Goal: Information Seeking & Learning: Learn about a topic

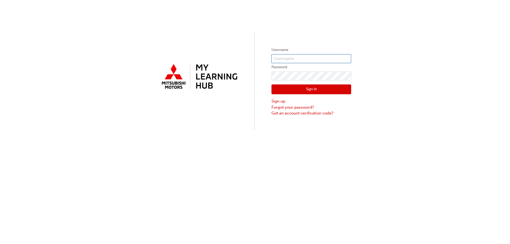
type input "0005906577"
click at [286, 84] on div "Sign In Sign up Forgot your password? Got an account verification code?" at bounding box center [311, 98] width 80 height 36
click at [283, 91] on button "Sign In" at bounding box center [311, 89] width 80 height 10
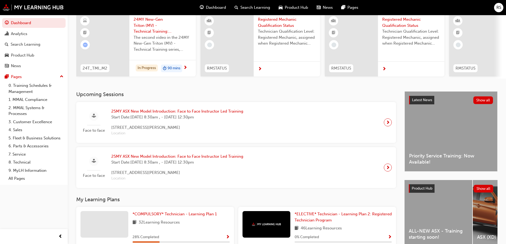
scroll to position [53, 0]
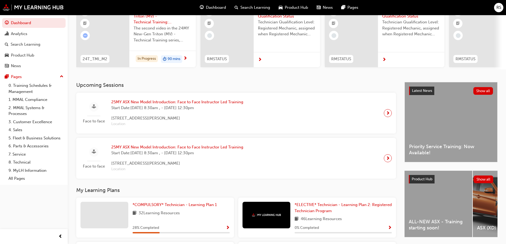
click at [183, 108] on span "Start Date: [DATE] 8:30am , - [DATE] 12:30pm" at bounding box center [177, 108] width 132 height 6
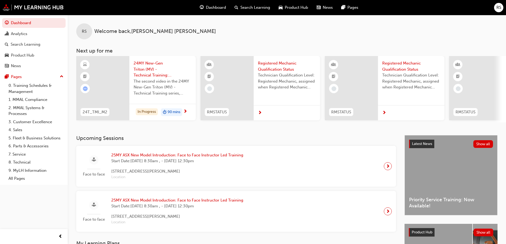
click at [273, 112] on div at bounding box center [287, 112] width 66 height 15
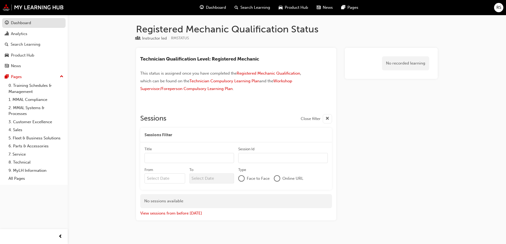
click at [50, 21] on div "Dashboard" at bounding box center [34, 23] width 58 height 7
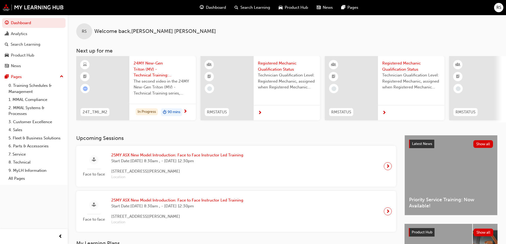
click at [232, 7] on div "Search Learning" at bounding box center [252, 7] width 44 height 11
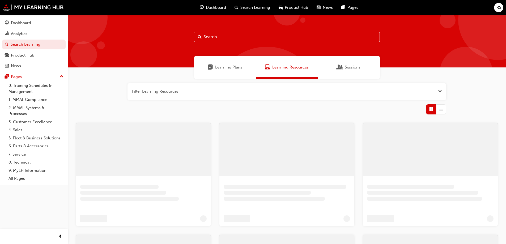
click at [223, 9] on span "Dashboard" at bounding box center [216, 8] width 20 height 6
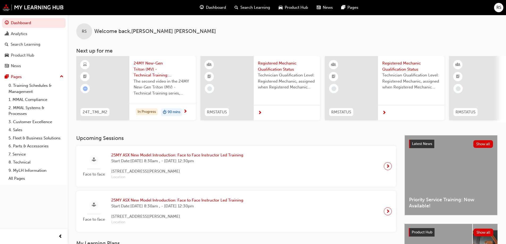
click at [243, 4] on div "Search Learning" at bounding box center [252, 7] width 44 height 11
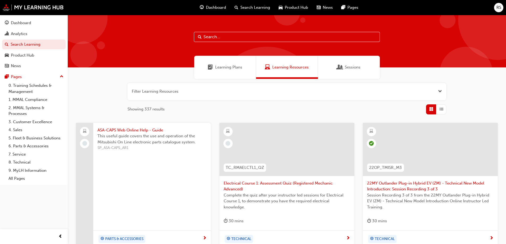
click at [311, 36] on input "text" at bounding box center [287, 37] width 186 height 10
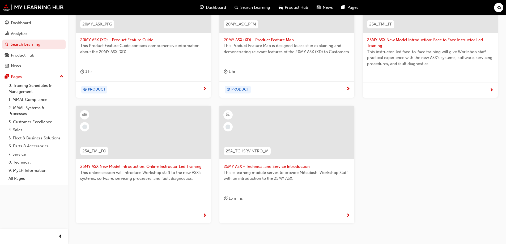
scroll to position [130, 0]
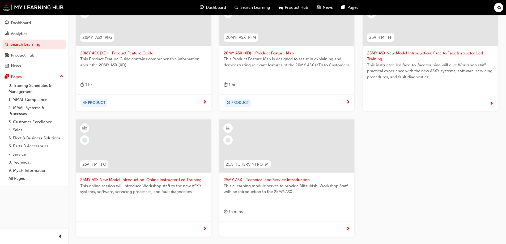
type input "asx"
click at [437, 110] on div at bounding box center [430, 103] width 135 height 15
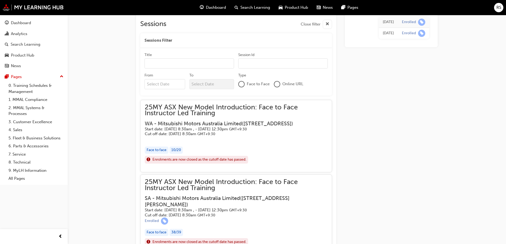
scroll to position [284, 0]
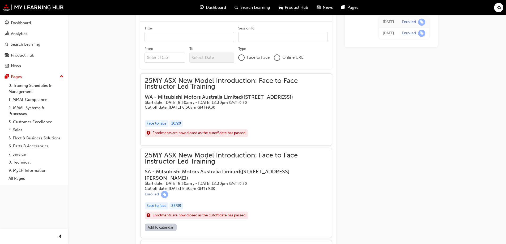
click at [384, 32] on div "[DATE]" at bounding box center [388, 33] width 11 height 6
click at [422, 35] on span "learningRecordVerb_ENROLL-icon" at bounding box center [421, 32] width 7 height 7
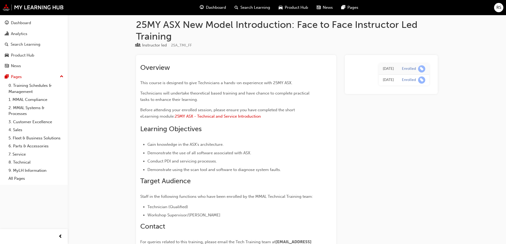
scroll to position [0, 0]
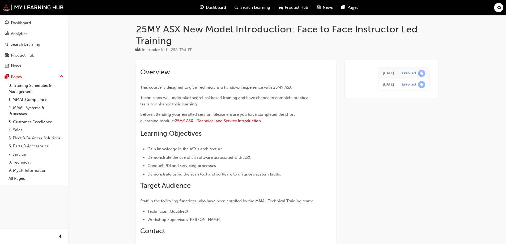
click at [200, 8] on span "guage-icon" at bounding box center [202, 7] width 4 height 7
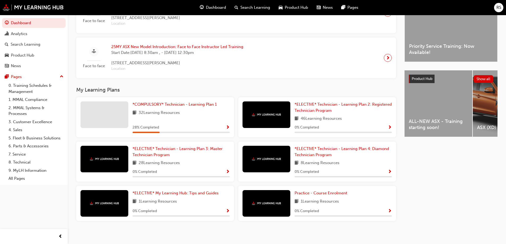
scroll to position [158, 0]
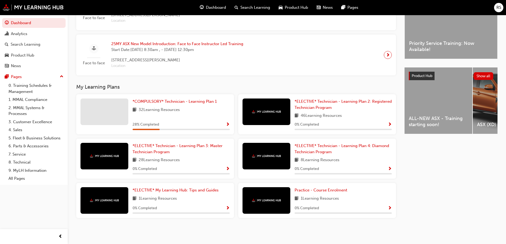
click at [431, 116] on span "ALL-NEW ASX - Training starting soon!" at bounding box center [438, 121] width 59 height 12
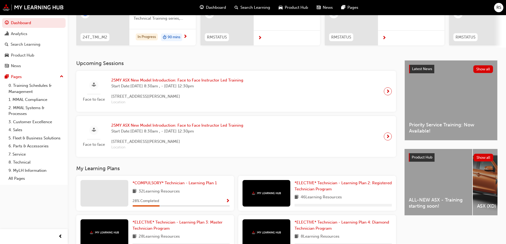
scroll to position [80, 0]
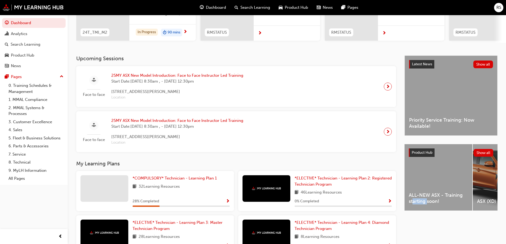
drag, startPoint x: 413, startPoint y: 216, endPoint x: 422, endPoint y: 211, distance: 10.5
click at [424, 211] on div "Latest News Show all Priority Service Training: Now Available! Product Hub Show…" at bounding box center [450, 181] width 93 height 252
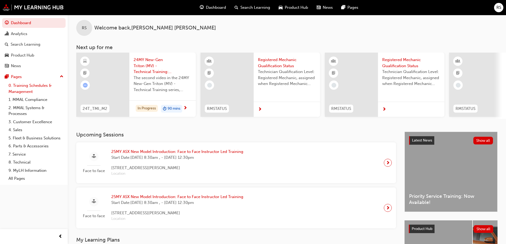
scroll to position [0, 0]
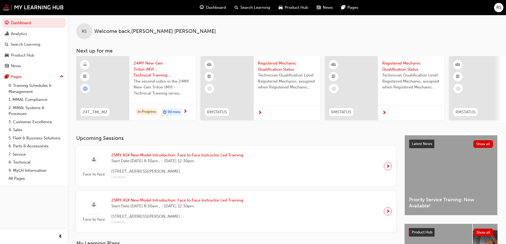
drag, startPoint x: 90, startPoint y: 50, endPoint x: 129, endPoint y: 76, distance: 46.7
click at [91, 50] on h3 "Next up for me" at bounding box center [287, 51] width 438 height 6
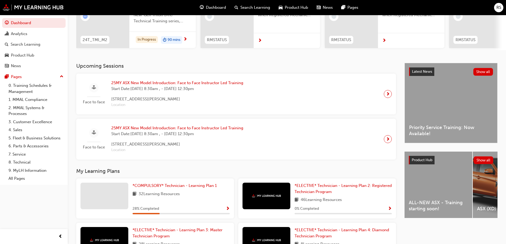
scroll to position [80, 0]
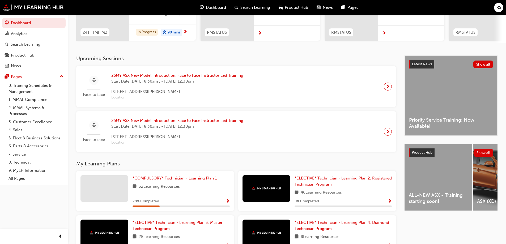
drag, startPoint x: 90, startPoint y: 169, endPoint x: 91, endPoint y: 164, distance: 5.4
click at [90, 167] on div "My Learning Plans *COMPULSORY* Technician - Learning Plan 1 32 Learning Resourc…" at bounding box center [240, 230] width 328 height 138
drag, startPoint x: 91, startPoint y: 164, endPoint x: 96, endPoint y: 161, distance: 5.4
click at [92, 164] on h3 "My Learning Plans" at bounding box center [236, 164] width 320 height 6
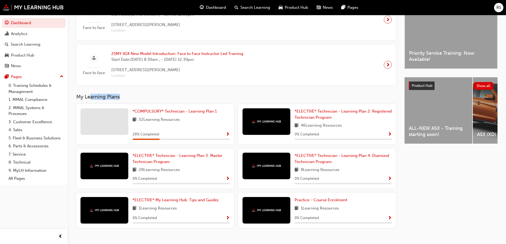
scroll to position [158, 0]
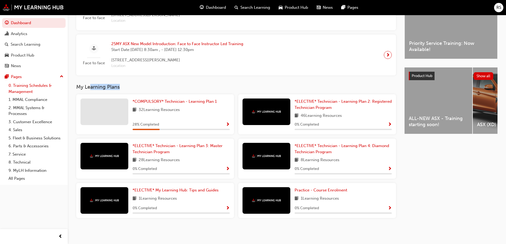
click at [23, 90] on link "0. Training Schedules & Management" at bounding box center [35, 88] width 59 height 14
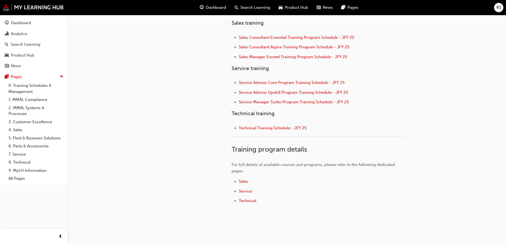
scroll to position [212, 0]
click at [313, 7] on div "News" at bounding box center [324, 7] width 25 height 11
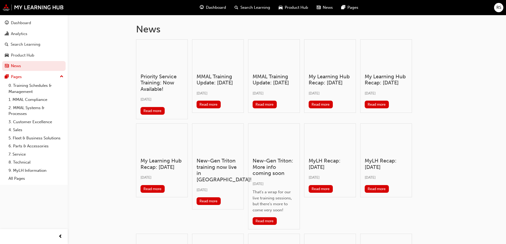
click at [297, 8] on span "Product Hub" at bounding box center [296, 8] width 23 height 6
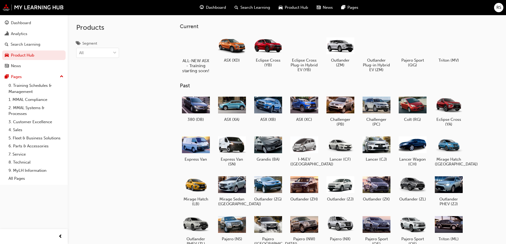
click at [196, 61] on h5 "ALL-NEW ASX - Training starting soon!" at bounding box center [195, 65] width 29 height 15
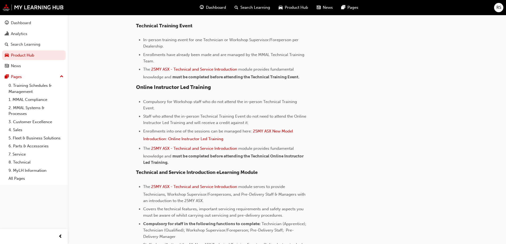
scroll to position [133, 0]
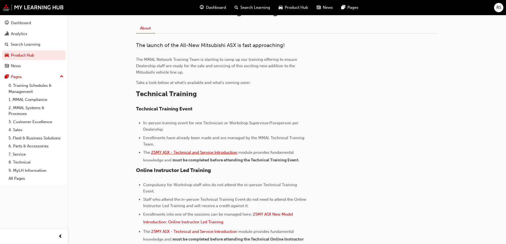
click at [222, 151] on span "25MY ASX - Technical and Service Introduction" at bounding box center [194, 152] width 86 height 5
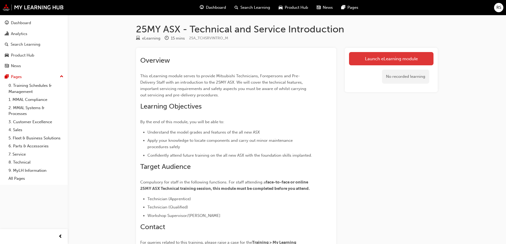
click at [374, 58] on link "Launch eLearning module" at bounding box center [391, 58] width 84 height 13
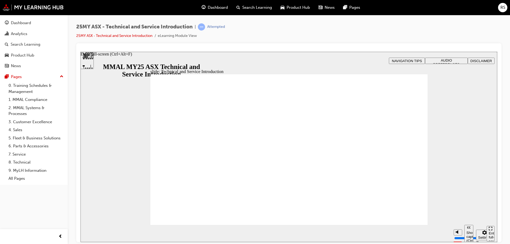
click at [488, 231] on div "Enter full-screen (Ctrl+Alt+F)" at bounding box center [490, 239] width 4 height 16
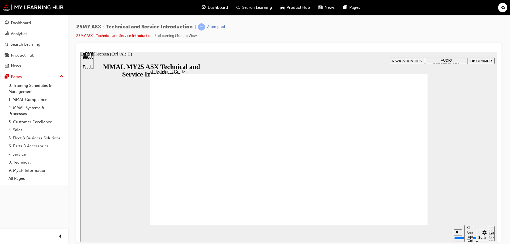
click at [489, 231] on div "Enter full-screen (Ctrl+Alt+F)" at bounding box center [490, 239] width 4 height 16
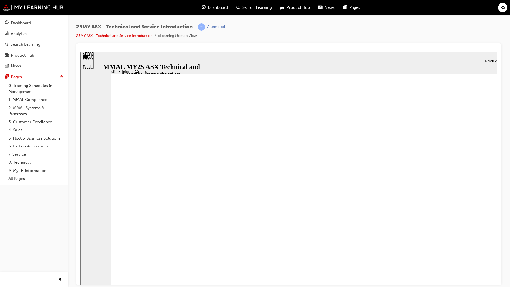
drag, startPoint x: 512, startPoint y: 312, endPoint x: 511, endPoint y: 297, distance: 16.0
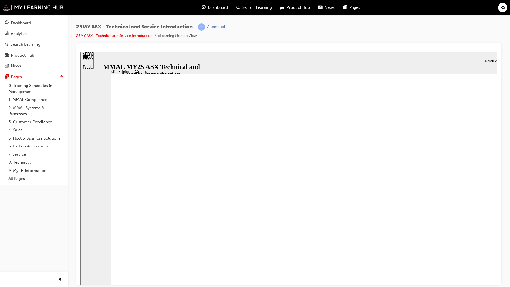
drag, startPoint x: 540, startPoint y: 77, endPoint x: 542, endPoint y: 80, distance: 3.8
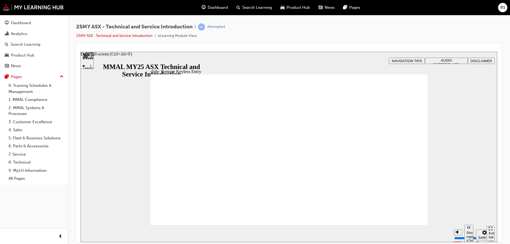
click at [488, 234] on div "Enter full-screen (Ctrl+Alt+F)" at bounding box center [490, 236] width 4 height 20
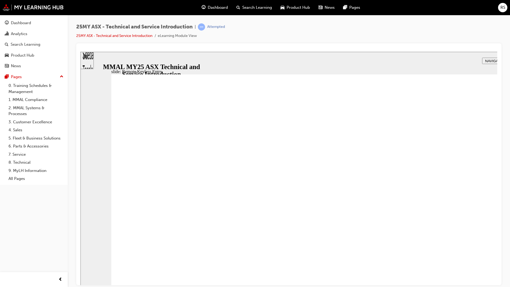
drag, startPoint x: 306, startPoint y: 284, endPoint x: 313, endPoint y: 280, distance: 8.7
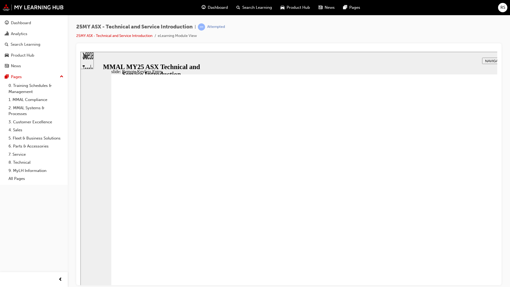
type input "21"
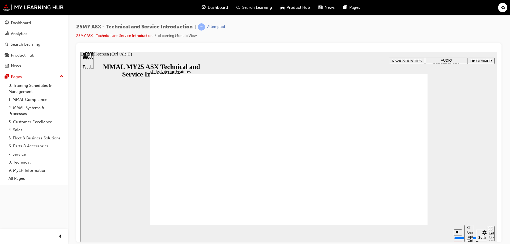
click at [488, 234] on div "Enter full-screen (Ctrl+Alt+F)" at bounding box center [490, 239] width 4 height 16
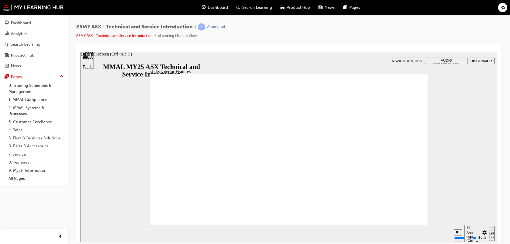
click at [489, 234] on div "Enter full-screen (Ctrl+Alt+F)" at bounding box center [490, 239] width 4 height 16
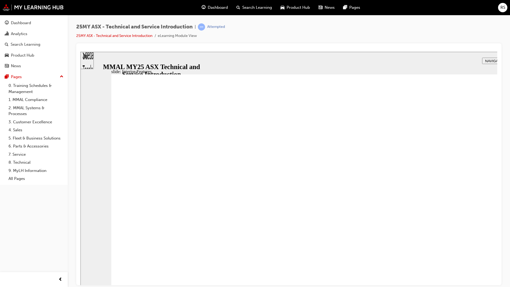
type input "17"
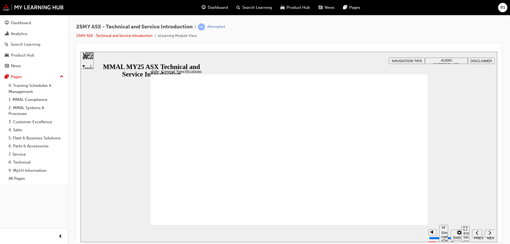
click at [465, 234] on div "Enter full-screen (Ctrl+Alt+F)" at bounding box center [465, 239] width 4 height 16
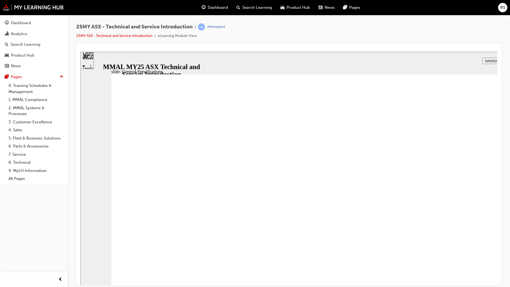
drag, startPoint x: 536, startPoint y: 109, endPoint x: 482, endPoint y: 243, distance: 144.9
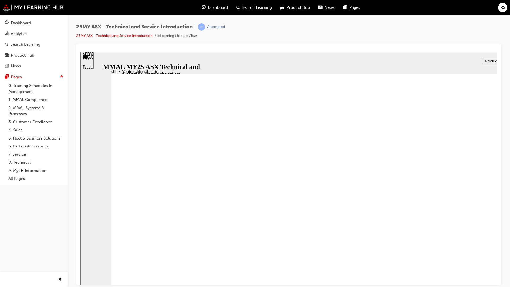
drag, startPoint x: 468, startPoint y: 218, endPoint x: 465, endPoint y: 218, distance: 3.2
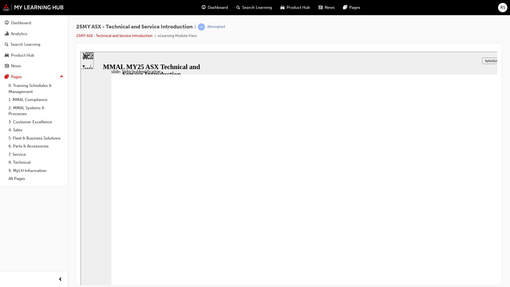
drag, startPoint x: 544, startPoint y: 108, endPoint x: 545, endPoint y: 111, distance: 3.8
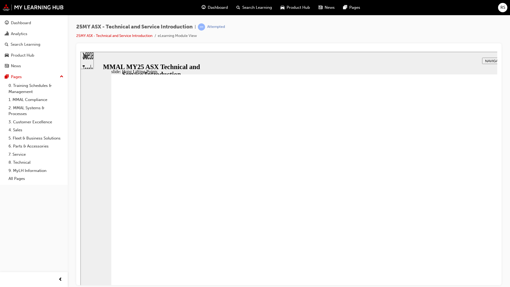
drag, startPoint x: 474, startPoint y: 267, endPoint x: 471, endPoint y: 264, distance: 3.6
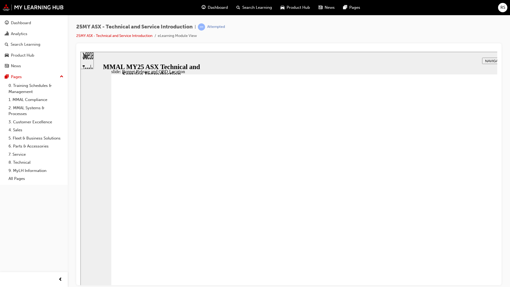
drag, startPoint x: 543, startPoint y: 310, endPoint x: 539, endPoint y: 312, distance: 4.8
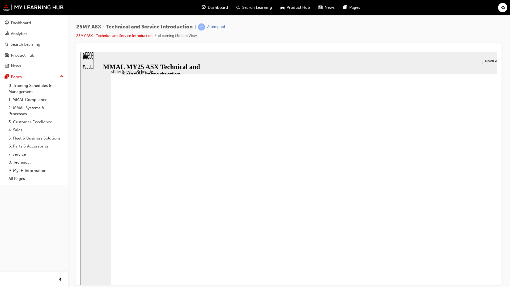
drag, startPoint x: 376, startPoint y: 290, endPoint x: 372, endPoint y: 291, distance: 4.1
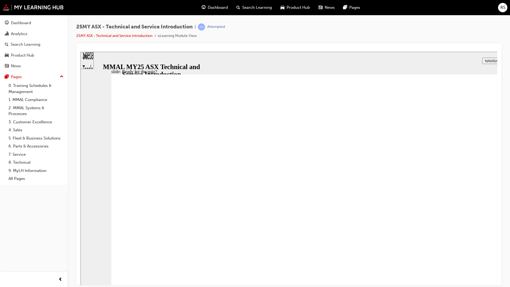
radio input "true"
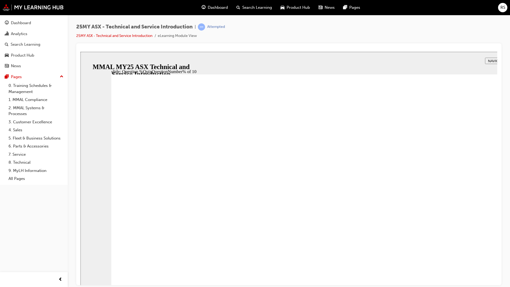
radio input "true"
drag, startPoint x: 321, startPoint y: 273, endPoint x: 359, endPoint y: 276, distance: 38.8
radio input "true"
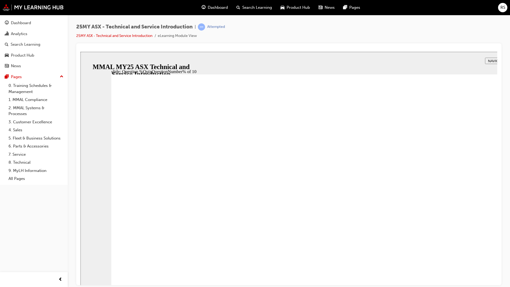
radio input "true"
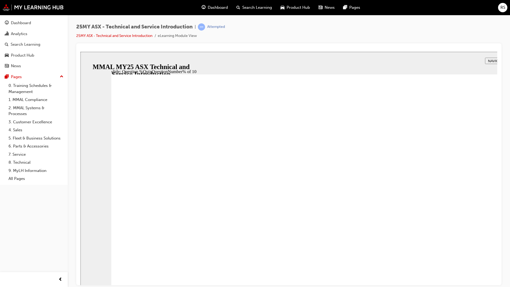
radio input "true"
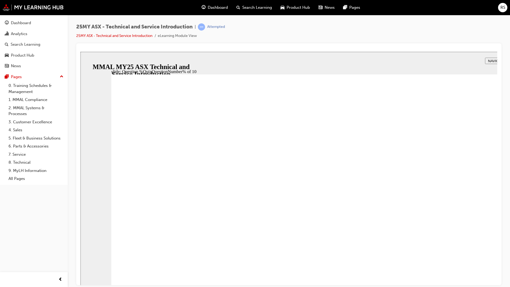
radio input "true"
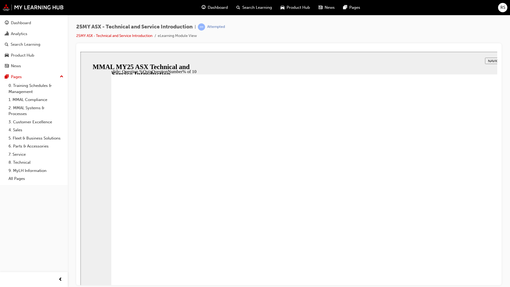
radio input "true"
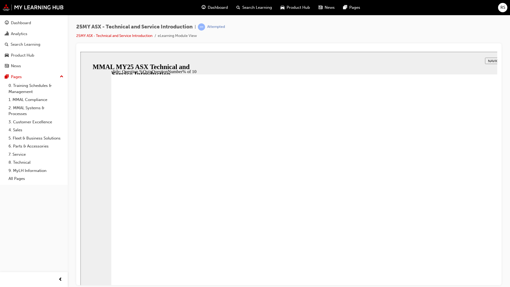
drag, startPoint x: 323, startPoint y: 273, endPoint x: 334, endPoint y: 275, distance: 12.2
radio input "true"
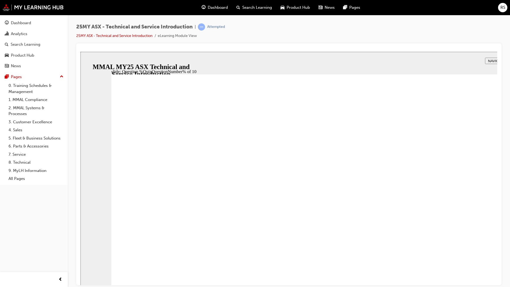
radio input "true"
drag, startPoint x: 513, startPoint y: 308, endPoint x: 510, endPoint y: 308, distance: 2.9
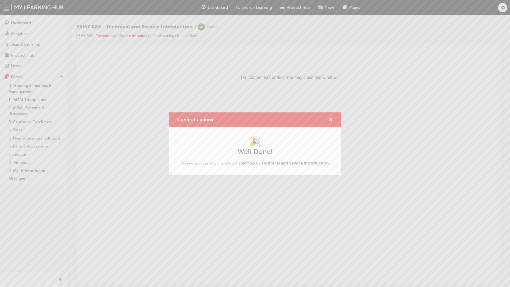
click at [441, 84] on html "The content has ended. You may close this window." at bounding box center [288, 67] width 416 height 32
click at [497, 84] on html "The content has ended. You may close this window." at bounding box center [288, 67] width 416 height 32
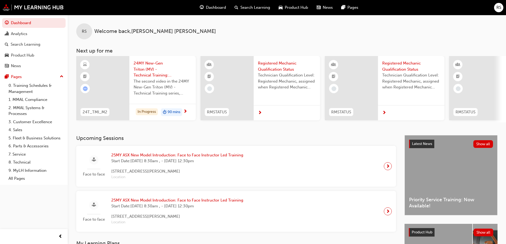
click at [247, 7] on span "Search Learning" at bounding box center [255, 8] width 30 height 6
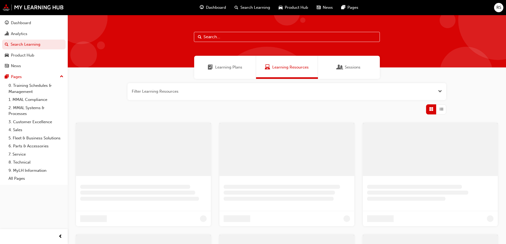
click at [288, 35] on input "text" at bounding box center [287, 37] width 186 height 10
type input "a"
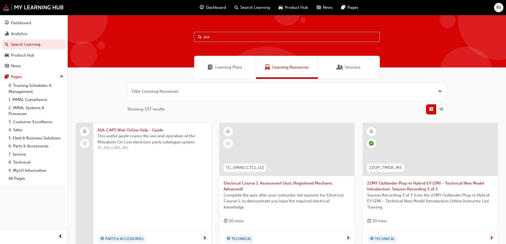
type input "asx"
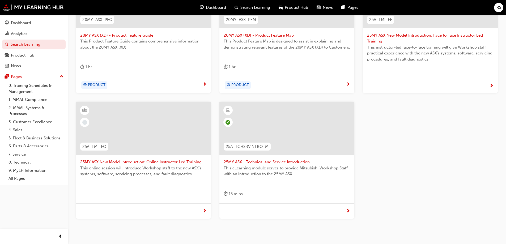
scroll to position [174, 0]
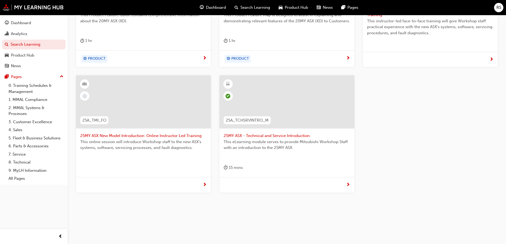
click at [307, 185] on div at bounding box center [286, 184] width 135 height 15
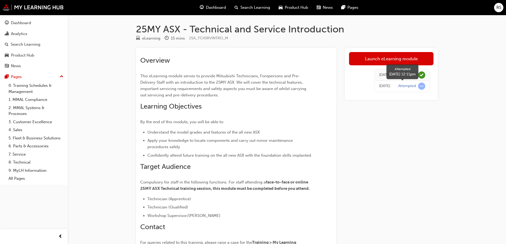
click at [420, 87] on span "learningRecordVerb_ATTEMPT-icon" at bounding box center [421, 86] width 7 height 7
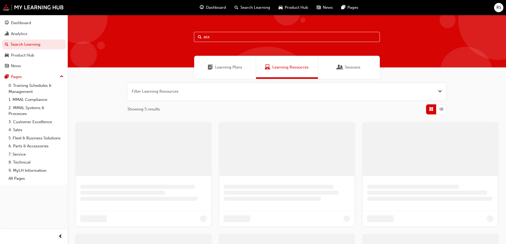
scroll to position [137, 0]
